Goal: Find specific page/section: Find specific page/section

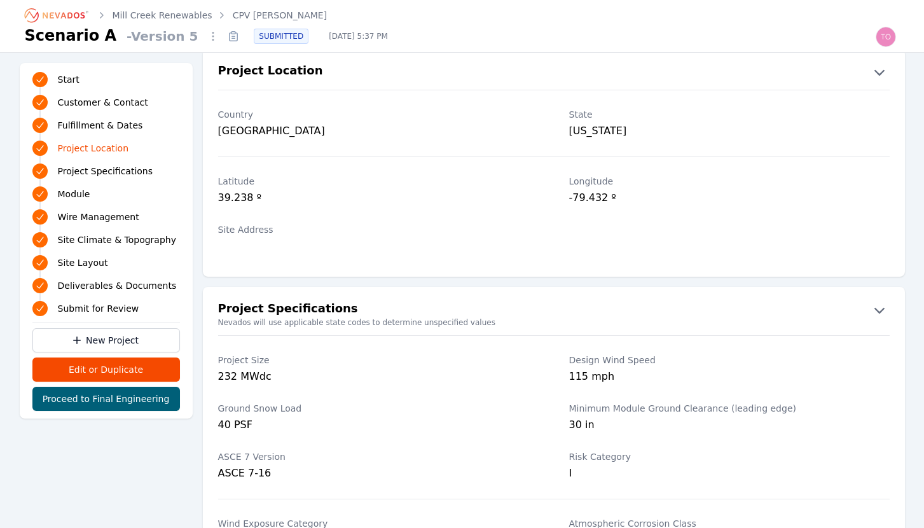
scroll to position [712, 0]
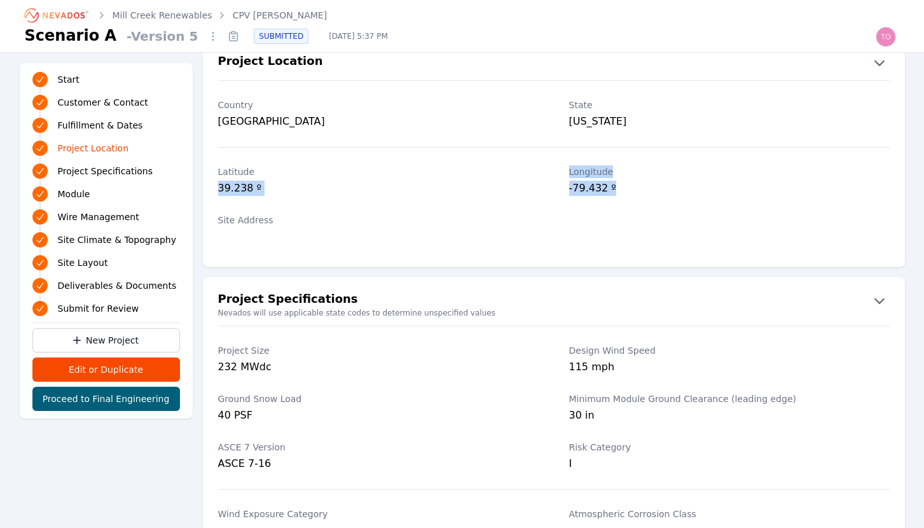
drag, startPoint x: 626, startPoint y: 189, endPoint x: 212, endPoint y: 191, distance: 414.0
click at [212, 191] on div "[GEOGRAPHIC_DATA] º" at bounding box center [554, 182] width 702 height 48
copy div "39.238 º Longitude -79.432 º"
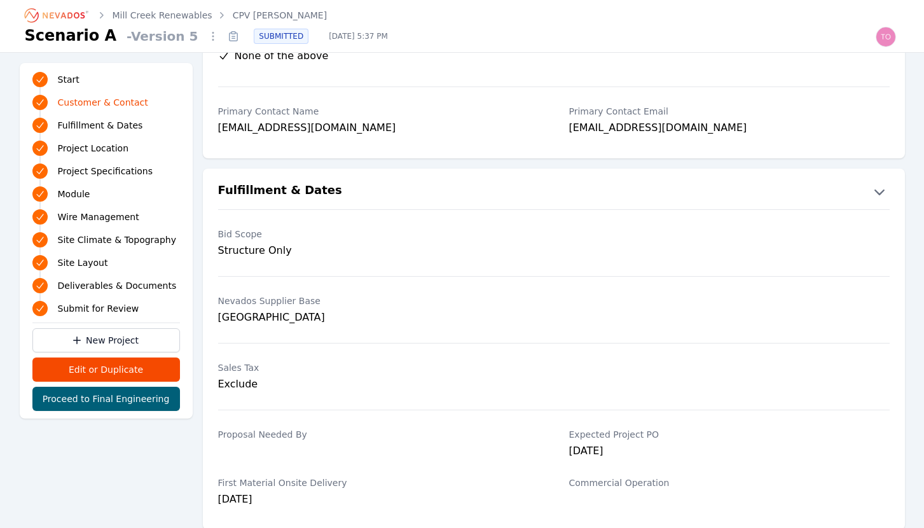
scroll to position [0, 0]
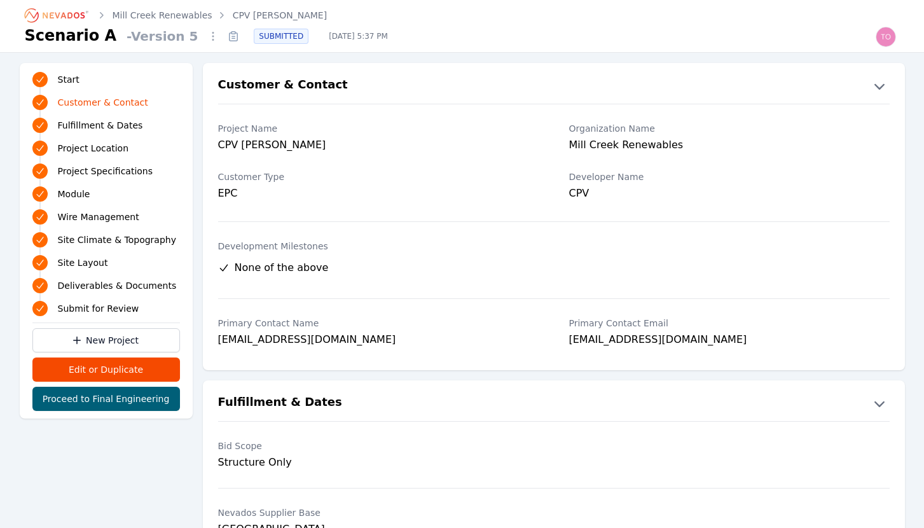
click at [60, 15] on icon "Breadcrumb" at bounding box center [57, 15] width 70 height 20
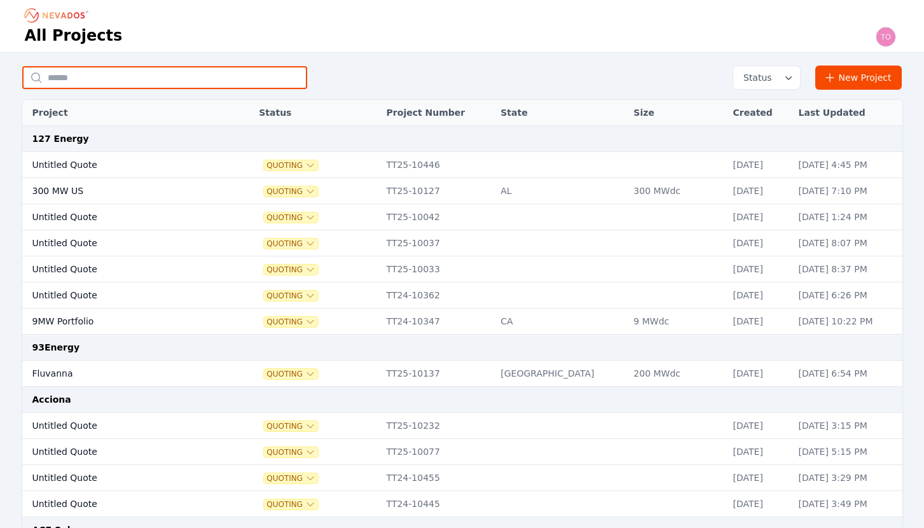
click at [213, 78] on input "text" at bounding box center [164, 77] width 285 height 23
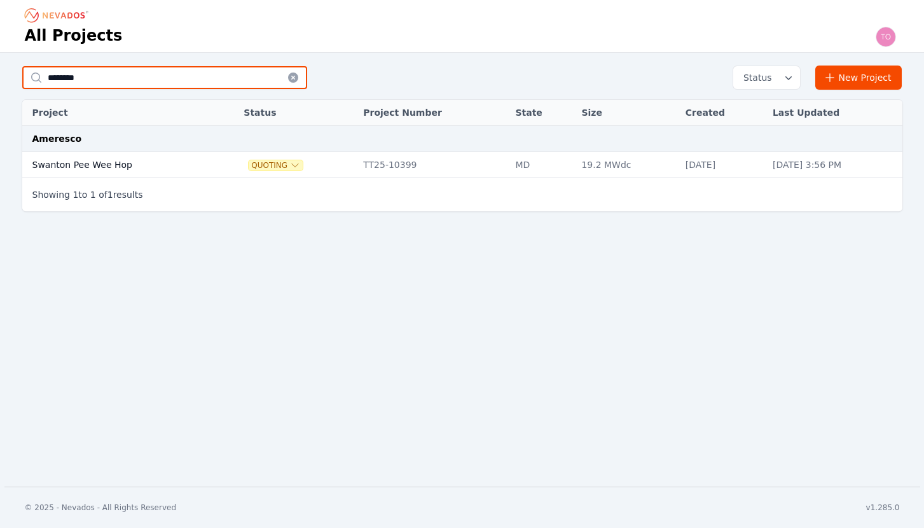
type input "********"
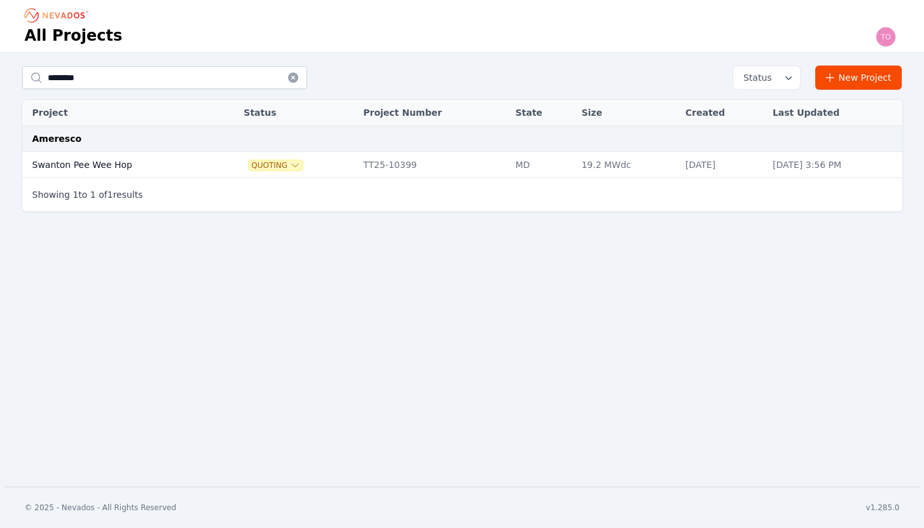
click at [116, 162] on td "Swanton Pee Wee Hop" at bounding box center [119, 165] width 195 height 26
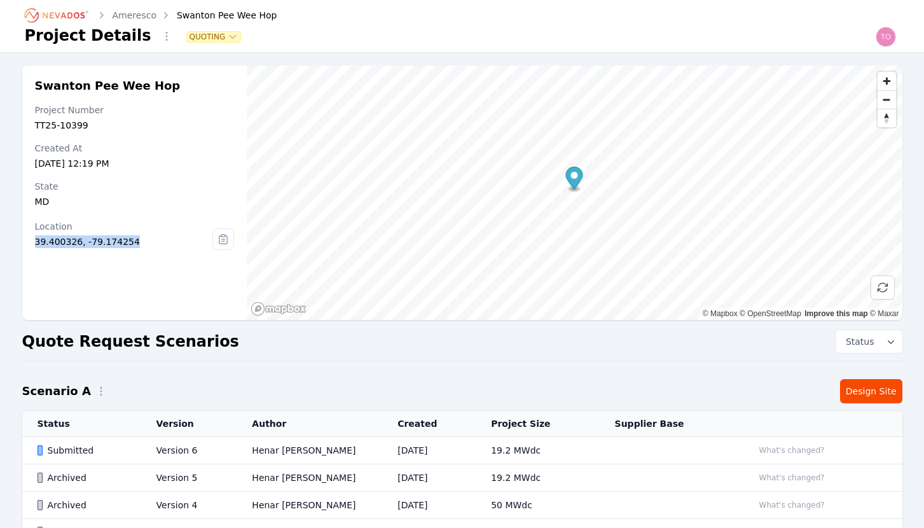
drag, startPoint x: 137, startPoint y: 240, endPoint x: 34, endPoint y: 240, distance: 103.7
click at [34, 240] on div "Swanton Pee Wee Hop Project Number TT25-10399 Created At [DATE] 12:19 PM State …" at bounding box center [134, 193] width 225 height 254
copy div "39.400326, -79.174254"
click at [61, 12] on icon "Breadcrumb" at bounding box center [57, 15] width 70 height 20
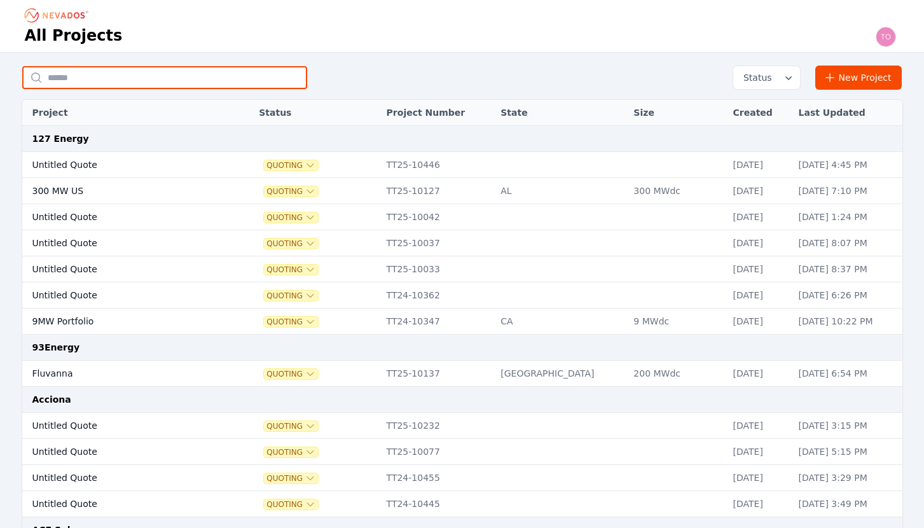
click at [148, 76] on input "text" at bounding box center [164, 77] width 285 height 23
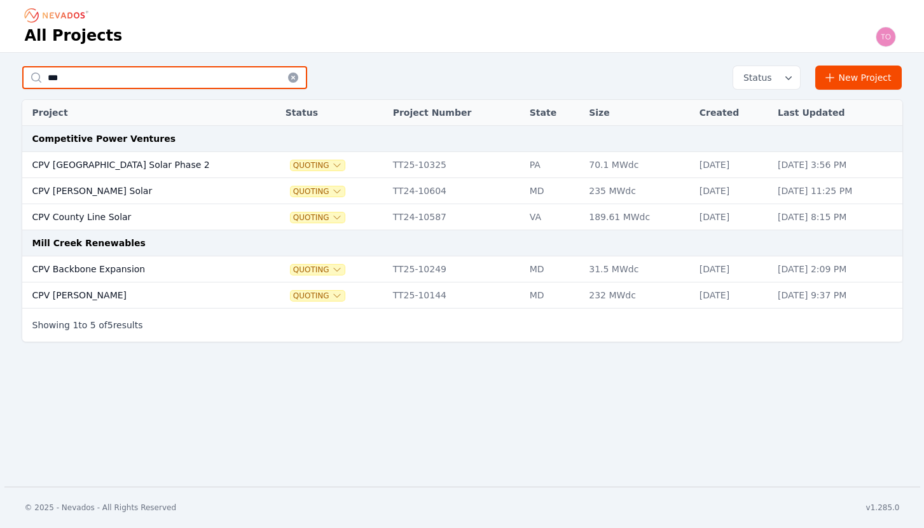
type input "***"
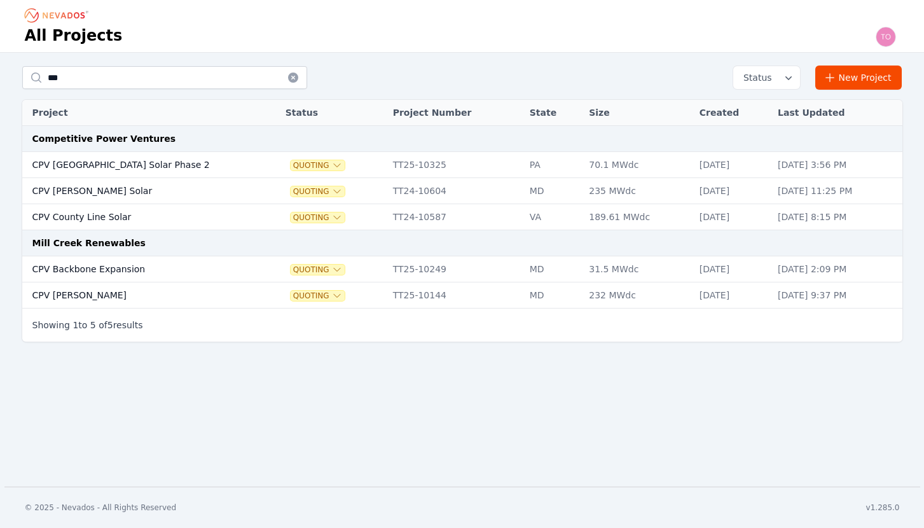
click at [190, 164] on td "CPV [GEOGRAPHIC_DATA] Solar Phase 2" at bounding box center [141, 165] width 238 height 26
click at [95, 190] on td "CPV [PERSON_NAME] Solar" at bounding box center [141, 191] width 238 height 26
click at [123, 223] on td "CPV County Line Solar" at bounding box center [141, 217] width 238 height 26
click at [124, 291] on td "CPV [PERSON_NAME]" at bounding box center [141, 295] width 238 height 26
click at [112, 264] on td "CPV Backbone Expansion" at bounding box center [141, 269] width 238 height 26
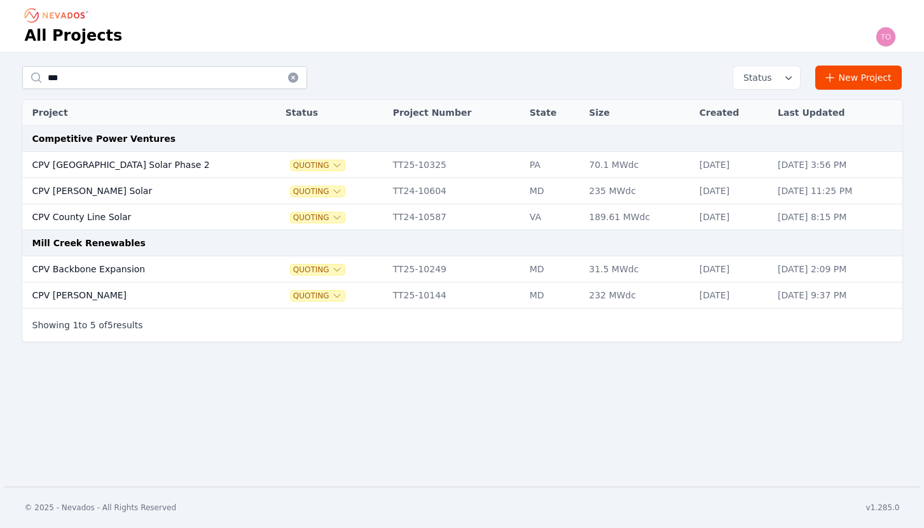
click at [148, 114] on th "Project" at bounding box center [141, 113] width 238 height 26
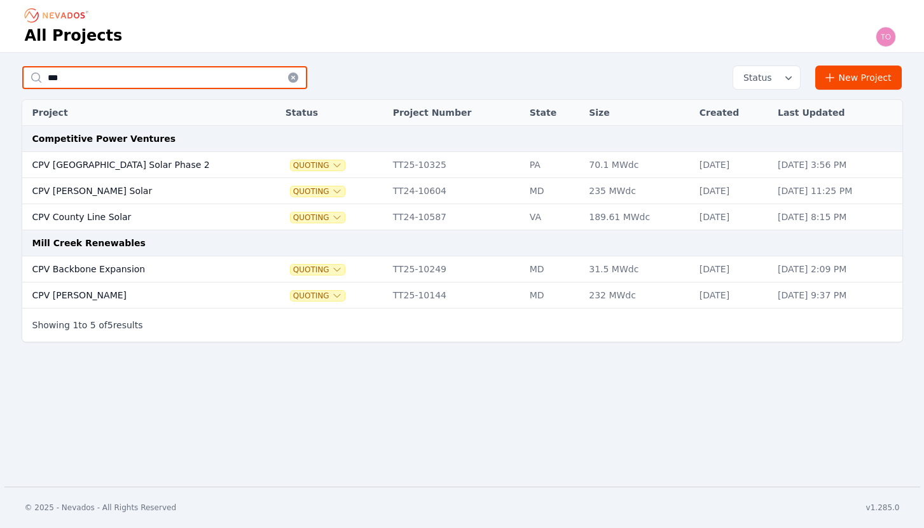
click at [148, 70] on input "***" at bounding box center [164, 77] width 285 height 23
type input "*"
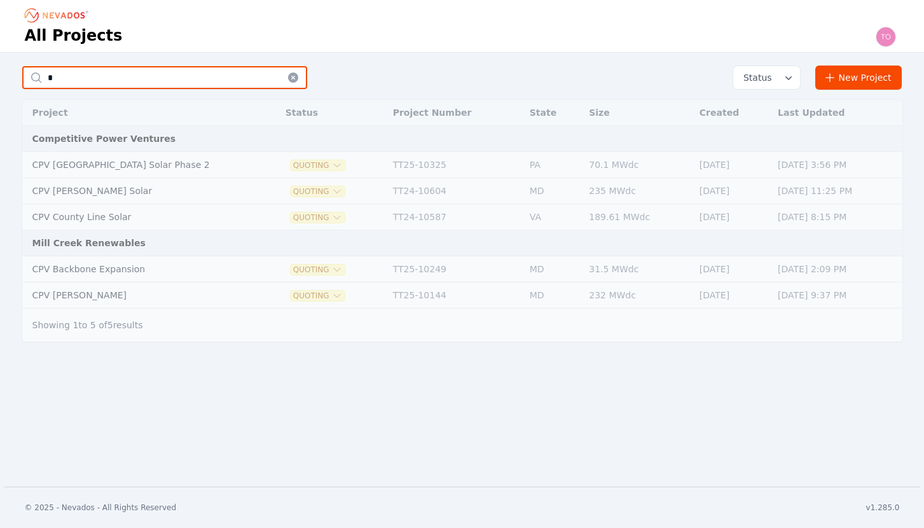
type input "**"
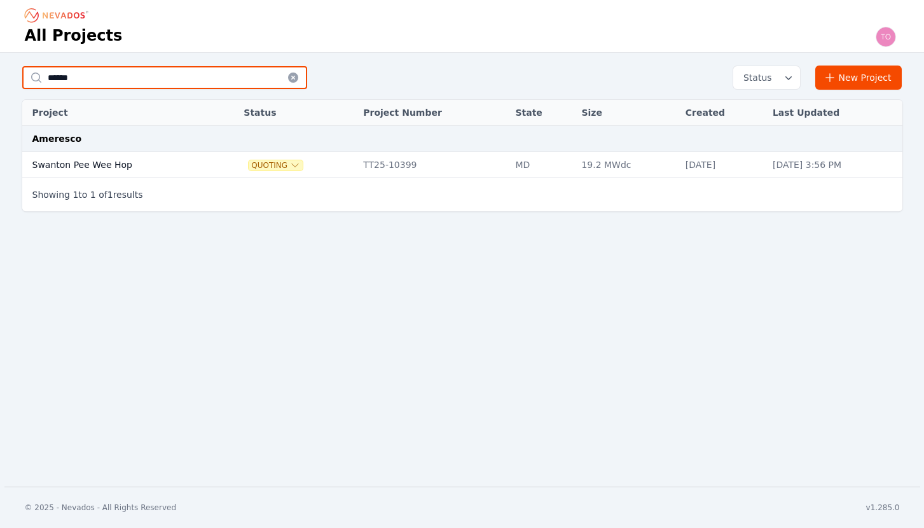
type input "******"
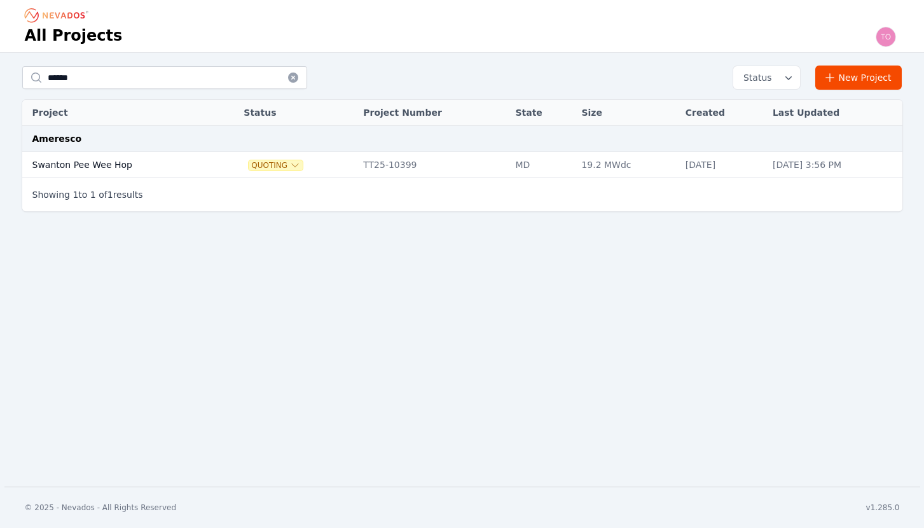
click at [103, 165] on td "Swanton Pee Wee Hop" at bounding box center [119, 165] width 195 height 26
